Goal: Task Accomplishment & Management: Use online tool/utility

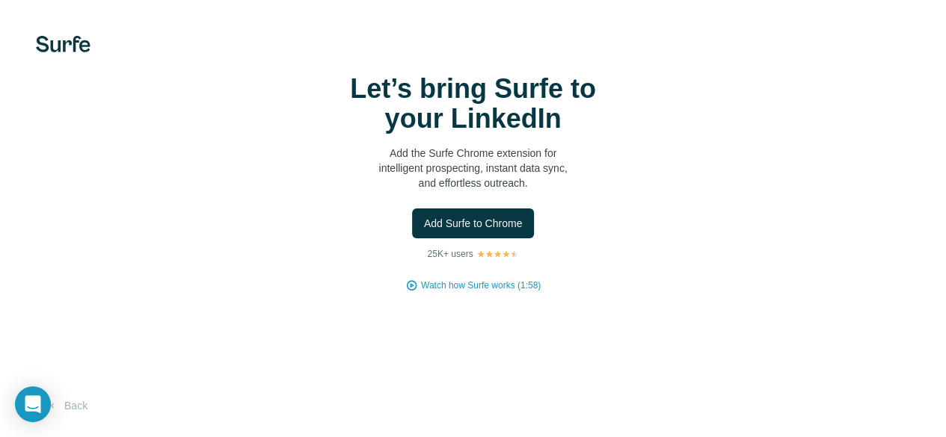
scroll to position [70, 0]
drag, startPoint x: 450, startPoint y: 333, endPoint x: 421, endPoint y: 340, distance: 30.1
click at [421, 340] on div "Let’s bring Surfe to your LinkedIn Add the Surfe Chrome extension for intellige…" at bounding box center [473, 218] width 946 height 437
click at [0, 0] on div at bounding box center [0, 0] width 0 height 0
drag, startPoint x: 271, startPoint y: 191, endPoint x: 431, endPoint y: 191, distance: 160.0
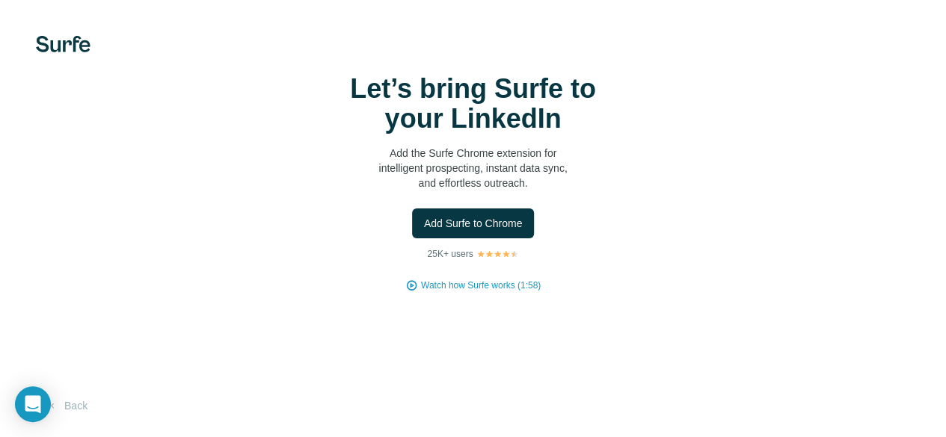
click at [431, 209] on div "Add Surfe to Chrome" at bounding box center [473, 224] width 886 height 30
click at [424, 231] on span "Add Surfe to Chrome" at bounding box center [473, 223] width 99 height 15
click at [55, 37] on img at bounding box center [63, 44] width 55 height 16
click at [424, 231] on span "Add Surfe to Chrome" at bounding box center [473, 223] width 99 height 15
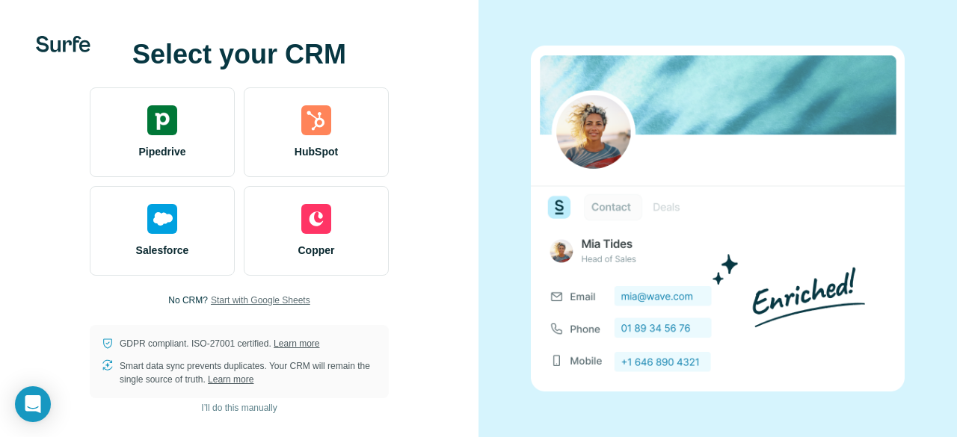
click at [292, 303] on span "Start with Google Sheets" at bounding box center [260, 300] width 99 height 13
